Goal: Task Accomplishment & Management: Use online tool/utility

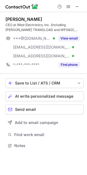
scroll to position [142, 87]
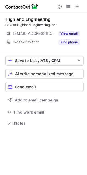
scroll to position [119, 87]
